Goal: Task Accomplishment & Management: Manage account settings

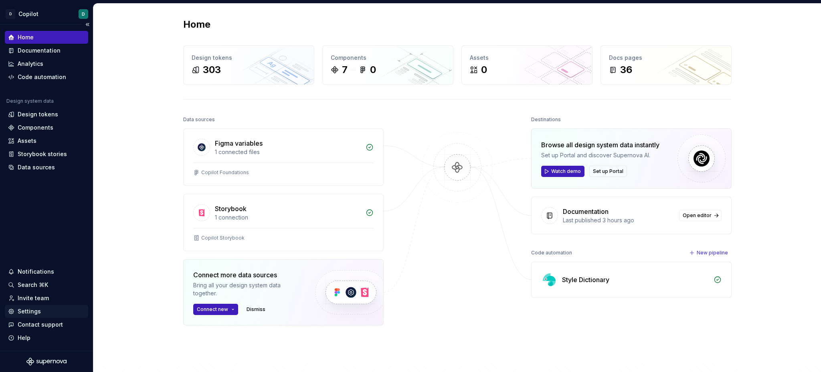
click at [34, 316] on div "Settings" at bounding box center [46, 311] width 83 height 13
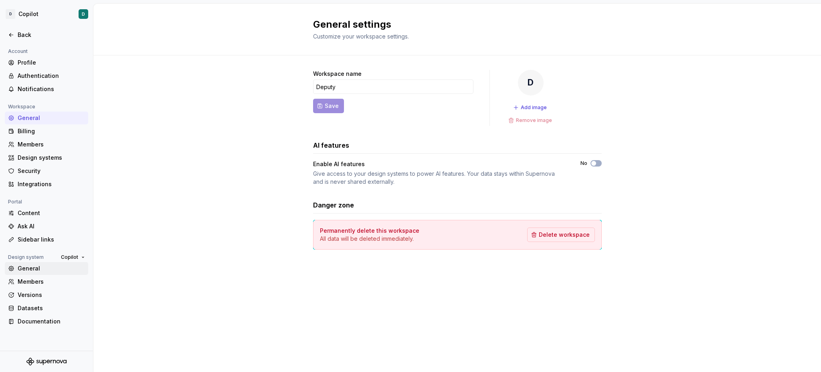
click at [40, 269] on div "General" at bounding box center [51, 268] width 67 height 8
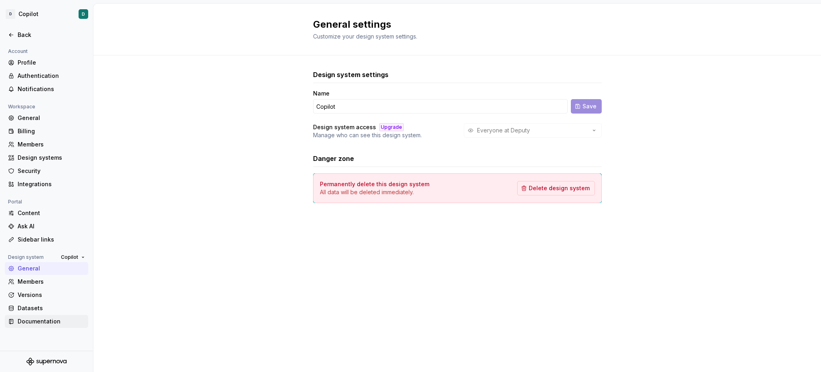
click at [41, 322] on div "Documentation" at bounding box center [51, 321] width 67 height 8
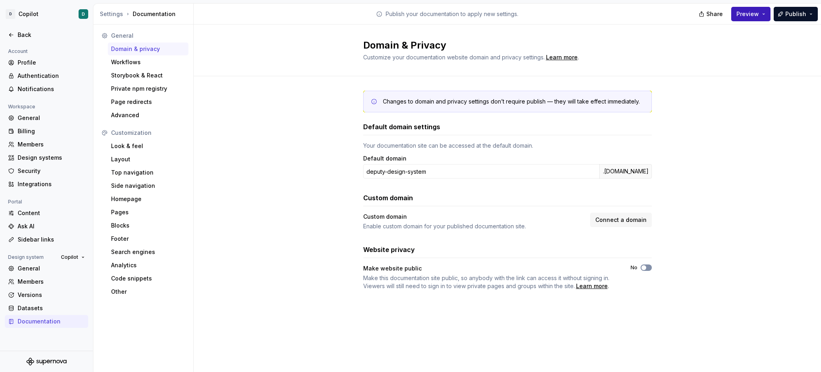
click at [645, 265] on button "No" at bounding box center [646, 267] width 11 height 6
type button "on"
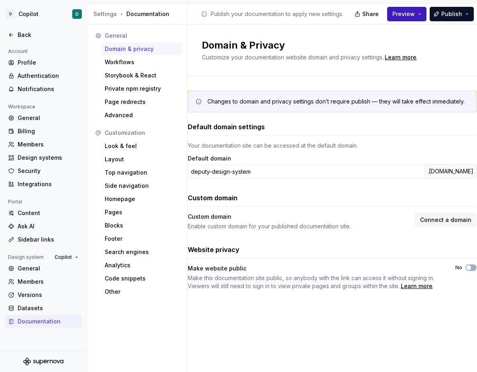
click at [318, 232] on div "Default domain settings Your documentation site can be accessed at the default …" at bounding box center [332, 206] width 289 height 168
click at [470, 268] on span "button" at bounding box center [468, 267] width 5 height 5
